Goal: Book appointment/travel/reservation

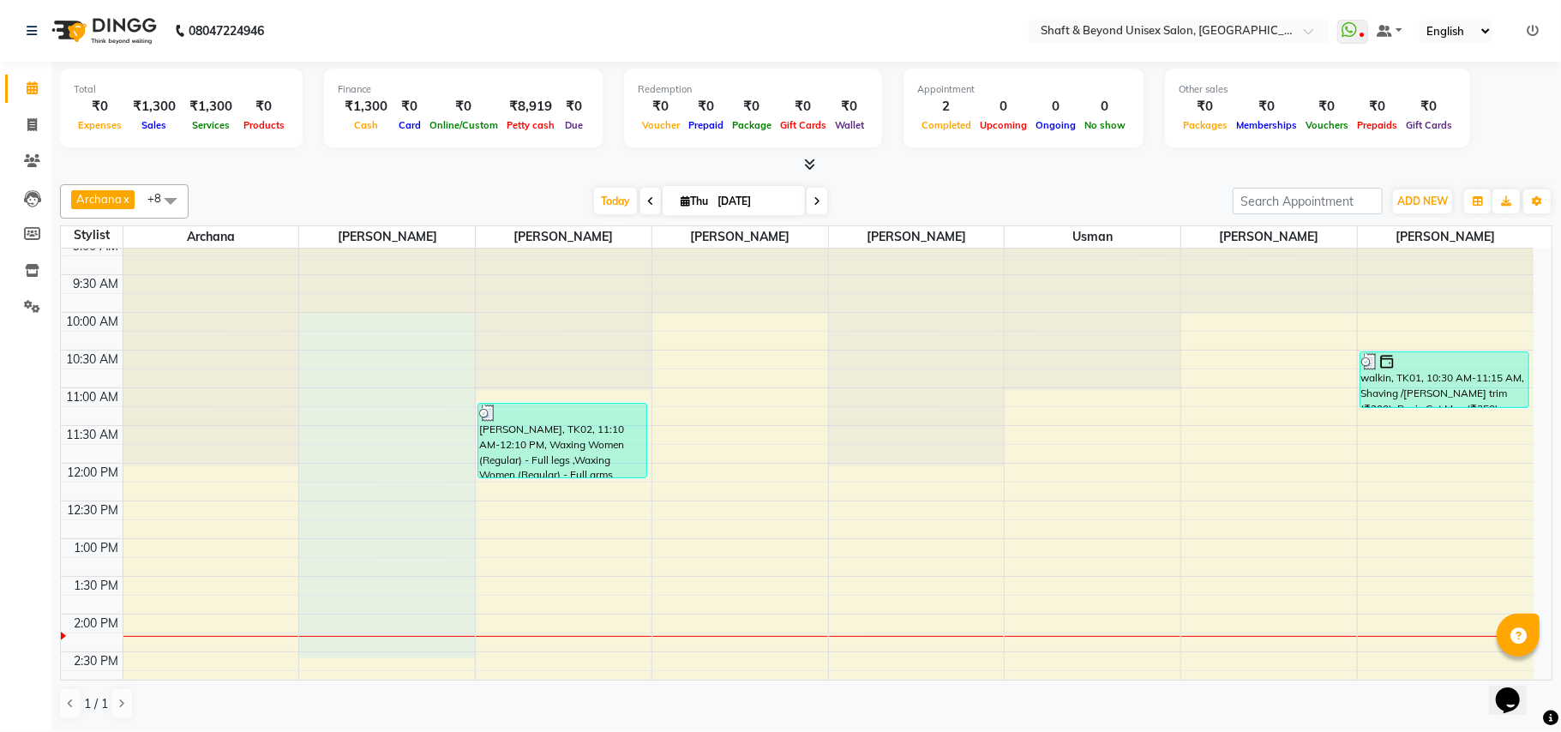
scroll to position [15, 0]
drag, startPoint x: 337, startPoint y: 329, endPoint x: 460, endPoint y: 622, distance: 317.8
click at [460, 622] on div "9:00 AM 9:30 AM 10:00 AM 10:30 AM 11:00 AM 11:30 AM 12:00 PM 12:30 PM 1:00 PM 1…" at bounding box center [797, 723] width 1473 height 980
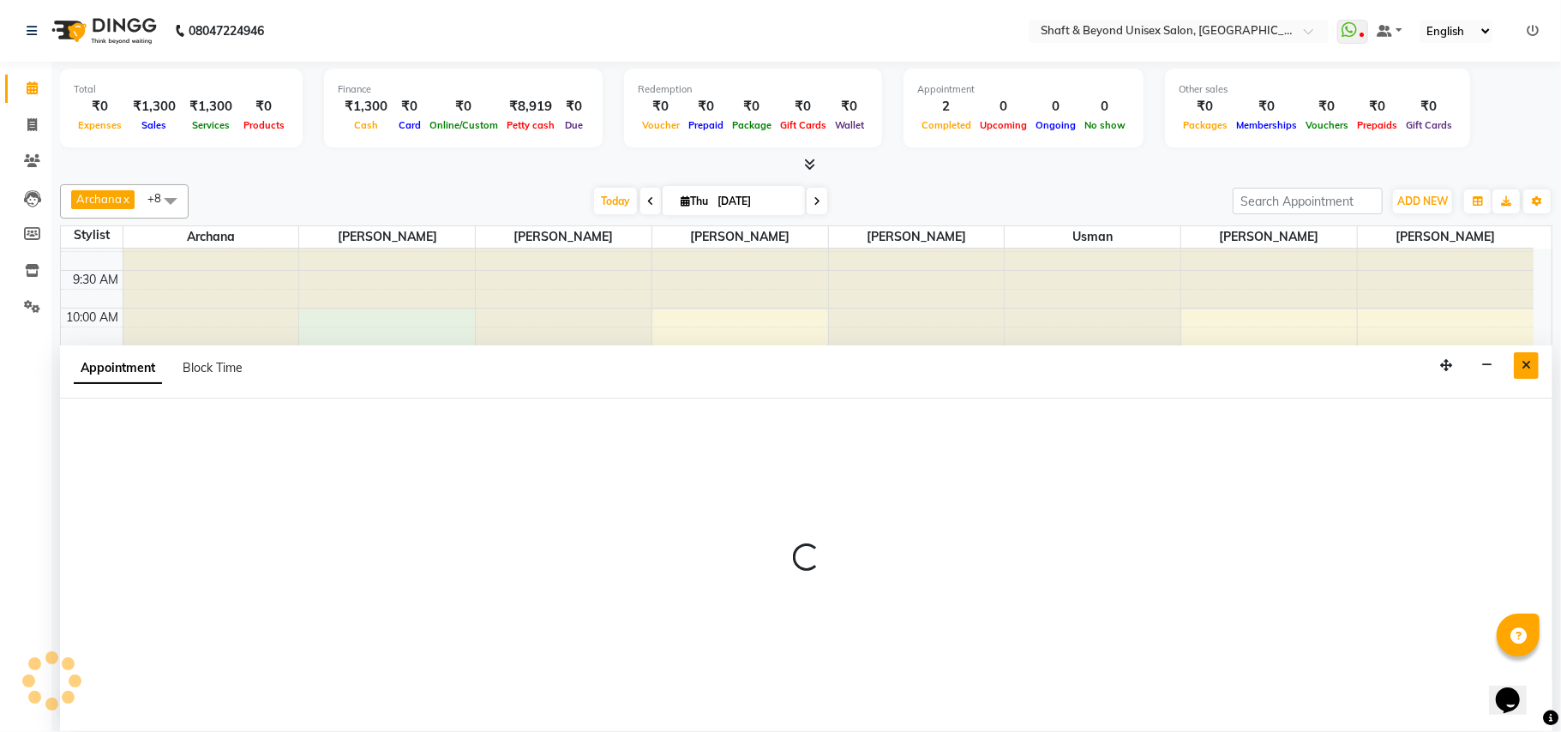
select select "20048"
select select "600"
select select "tentative"
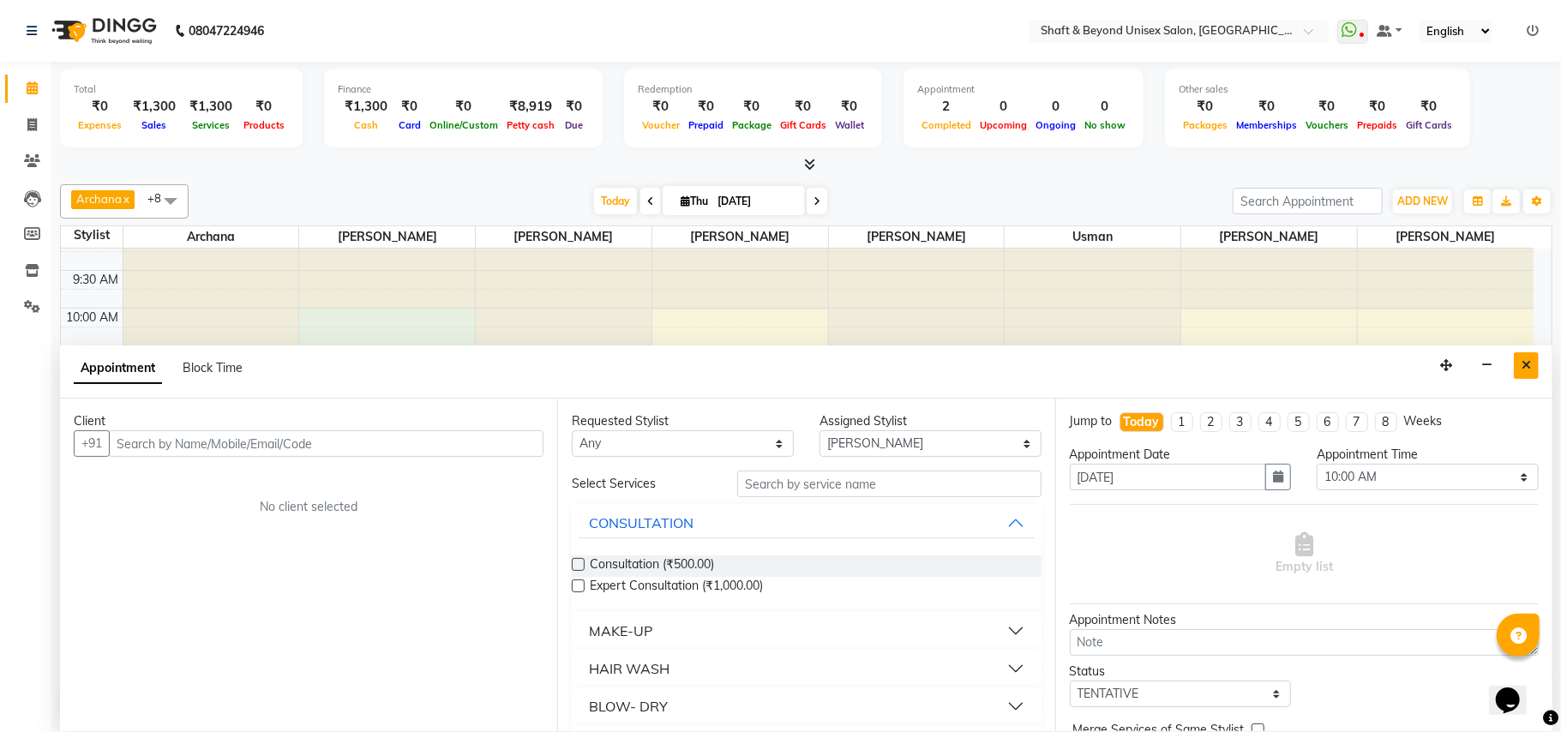
click at [1530, 364] on icon "Close" at bounding box center [1526, 365] width 9 height 12
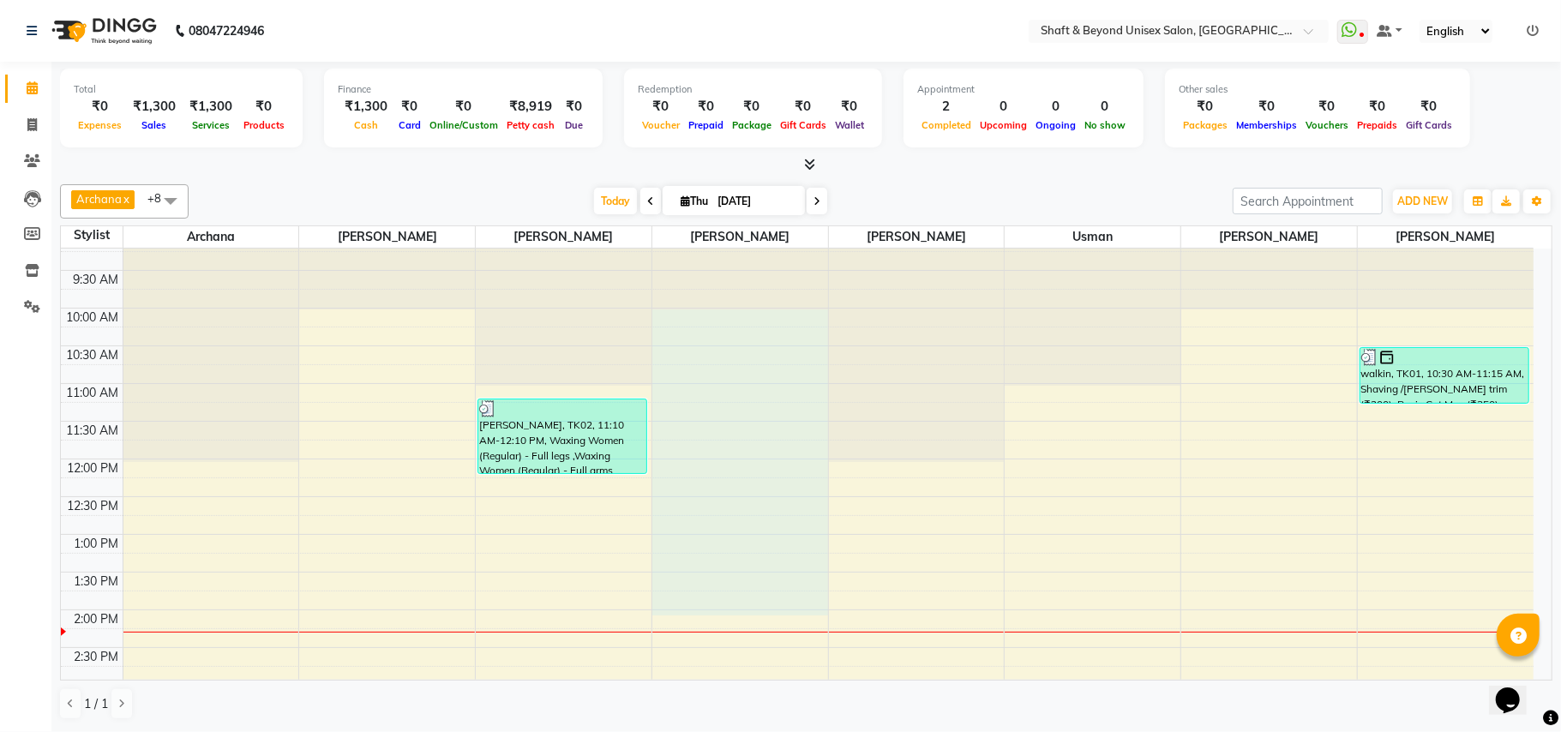
click at [804, 619] on div "9:00 AM 9:30 AM 10:00 AM 10:30 AM 11:00 AM 11:30 AM 12:00 PM 12:30 PM 1:00 PM 1…" at bounding box center [797, 723] width 1473 height 980
select select "40100"
select select "tentative"
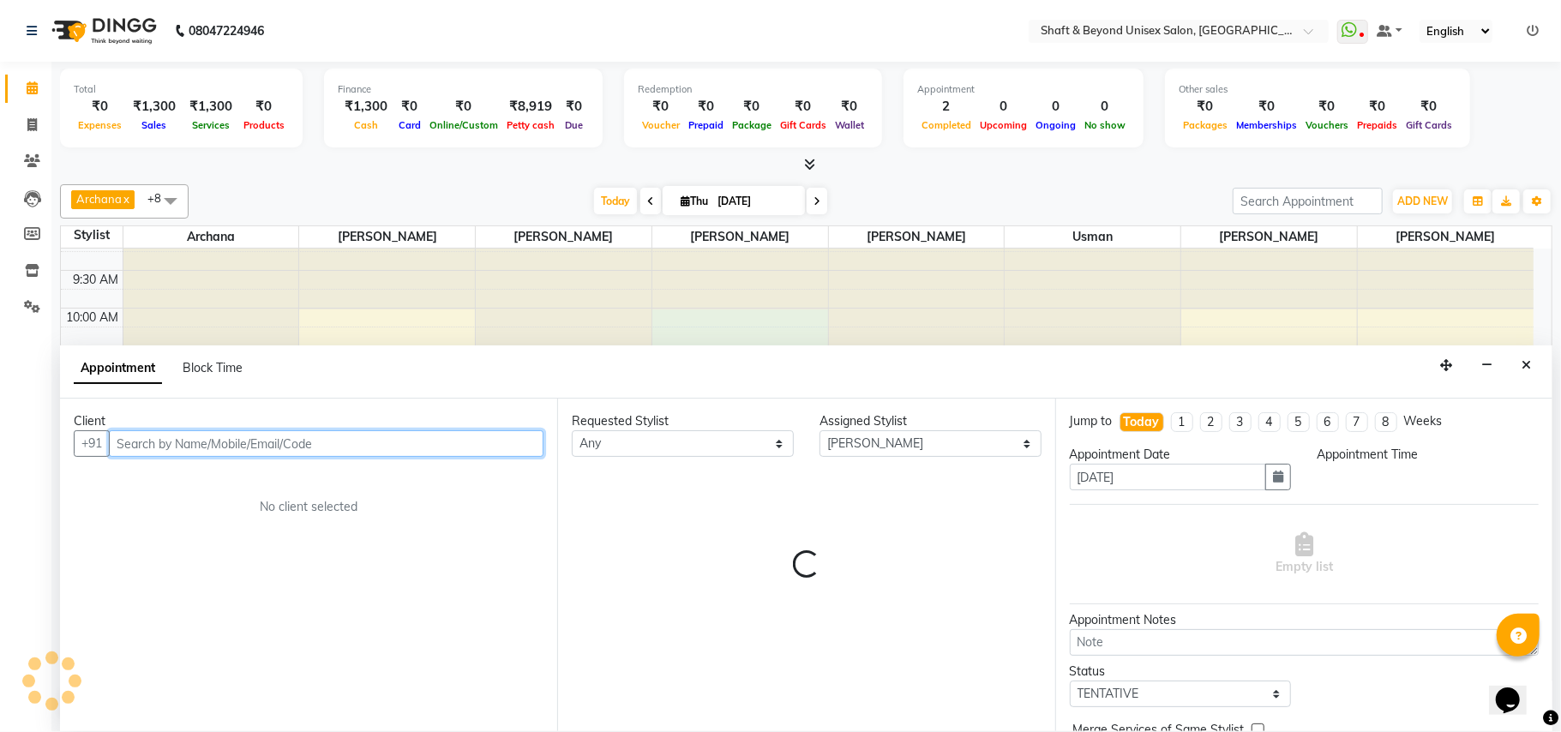
select select "600"
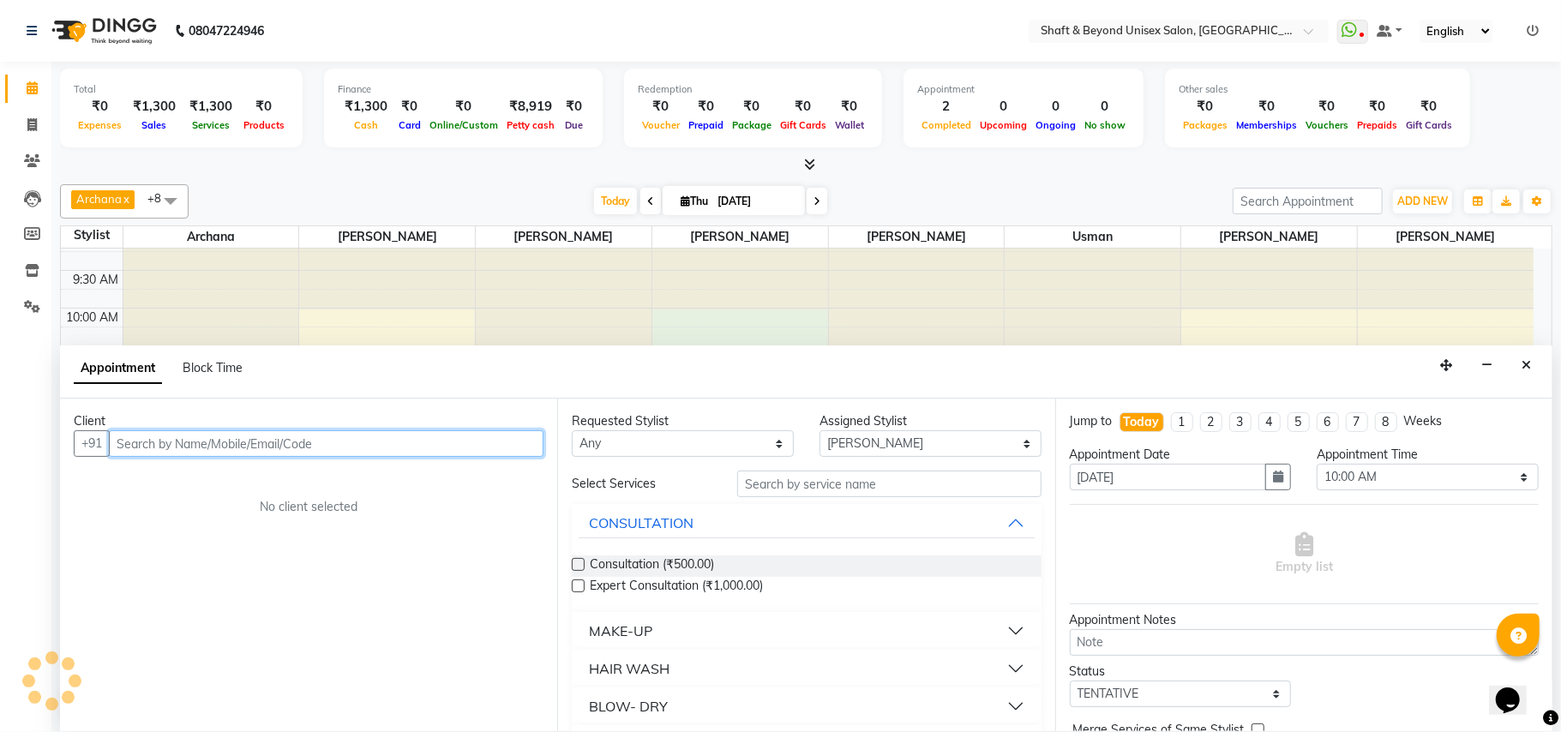
drag, startPoint x: 669, startPoint y: 313, endPoint x: 807, endPoint y: 616, distance: 332.7
click at [806, 619] on div "Client +91 No client selected Requested Stylist Any [PERSON_NAME] [PERSON_NAME]…" at bounding box center [806, 565] width 1493 height 333
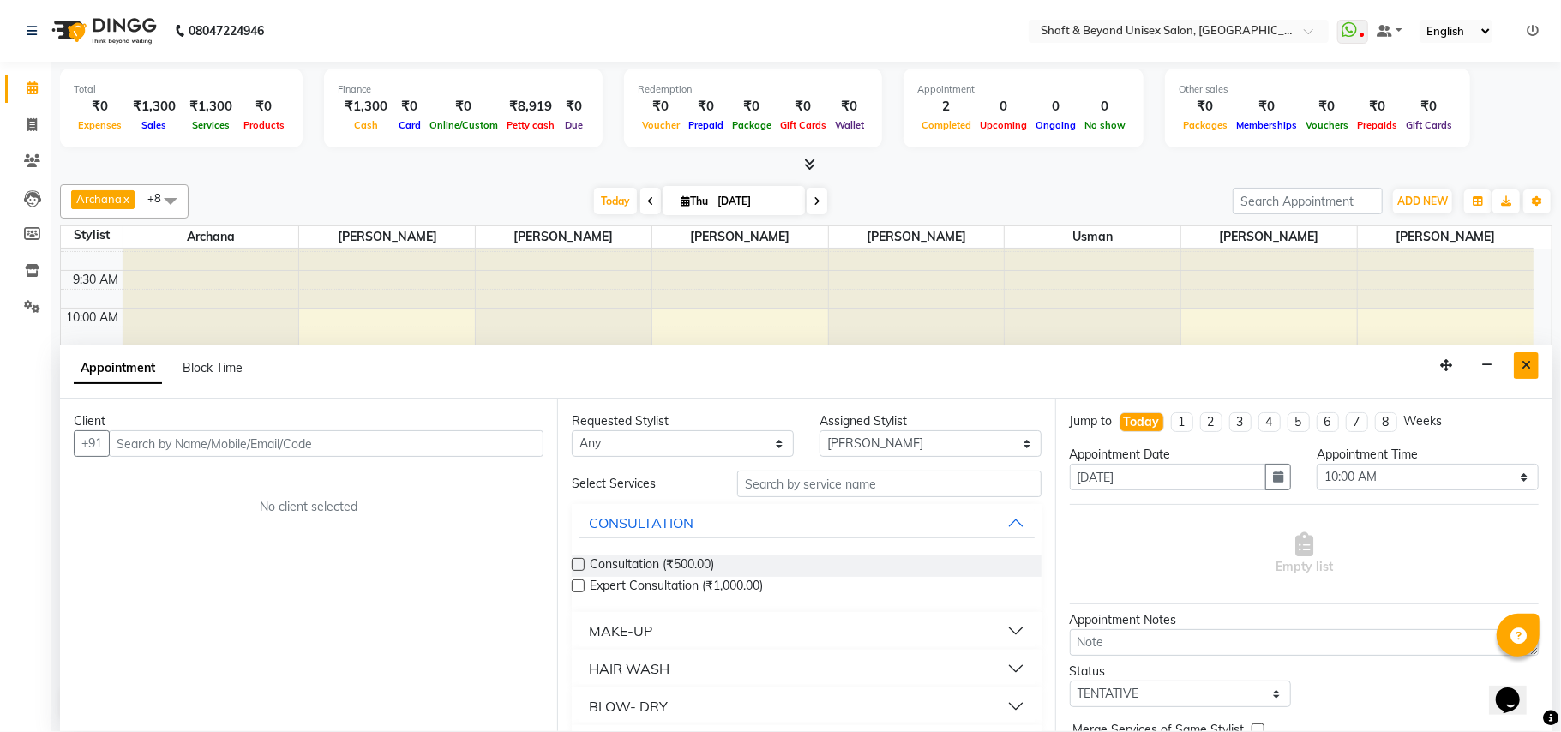
click at [1518, 367] on button "Close" at bounding box center [1526, 365] width 25 height 27
